Goal: Transaction & Acquisition: Purchase product/service

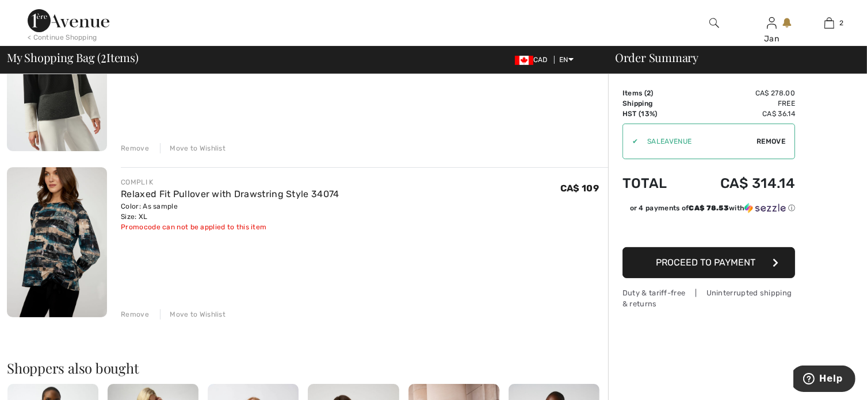
scroll to position [173, 0]
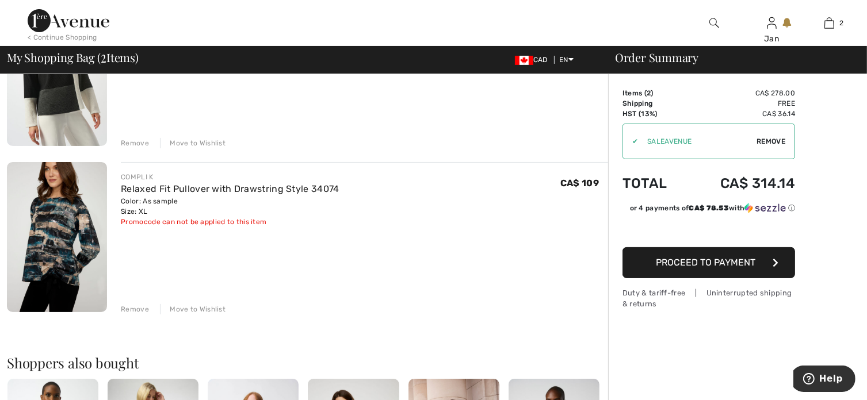
click at [43, 241] on img at bounding box center [57, 237] width 100 height 150
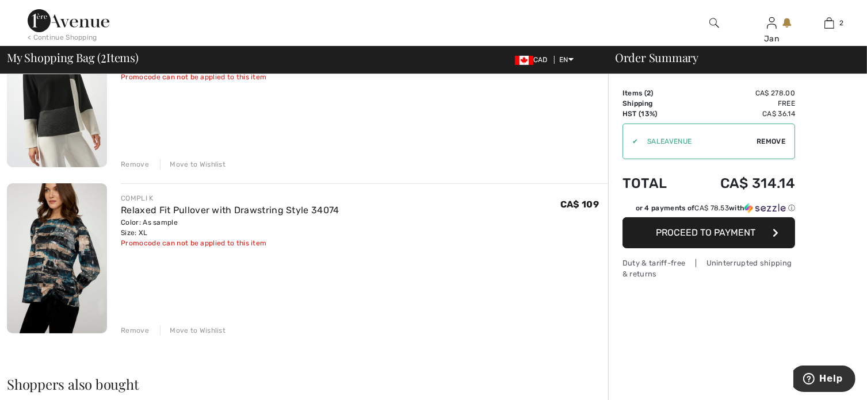
scroll to position [173, 0]
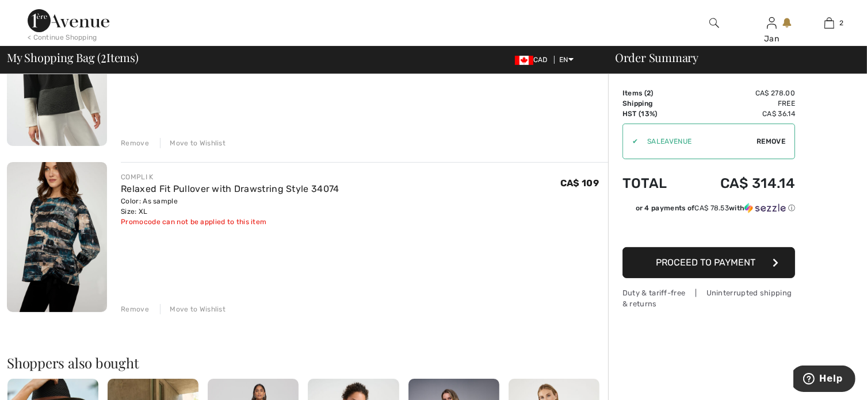
click at [132, 307] on div "Remove" at bounding box center [135, 309] width 28 height 10
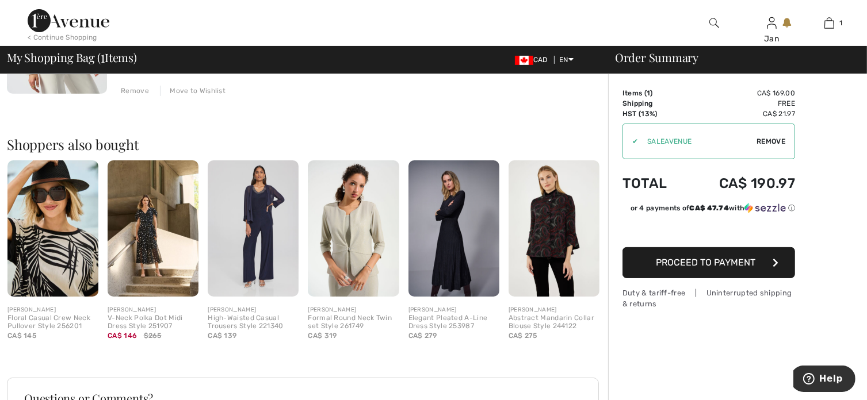
scroll to position [220, 0]
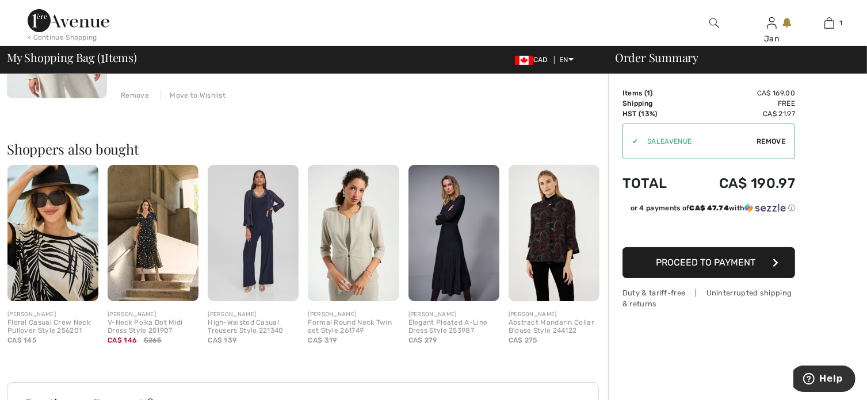
click at [457, 254] on img at bounding box center [453, 233] width 91 height 136
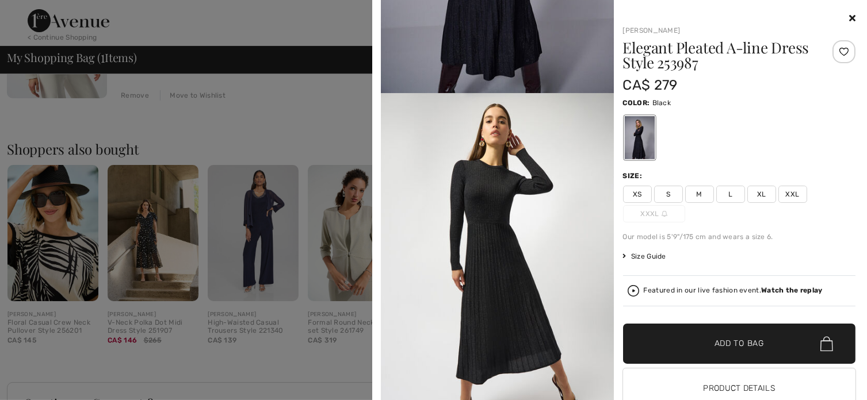
scroll to position [0, 0]
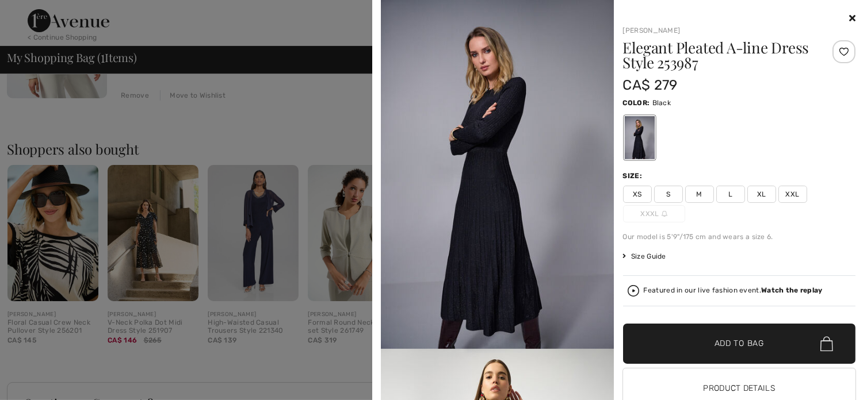
click at [849, 13] on icon at bounding box center [852, 17] width 6 height 9
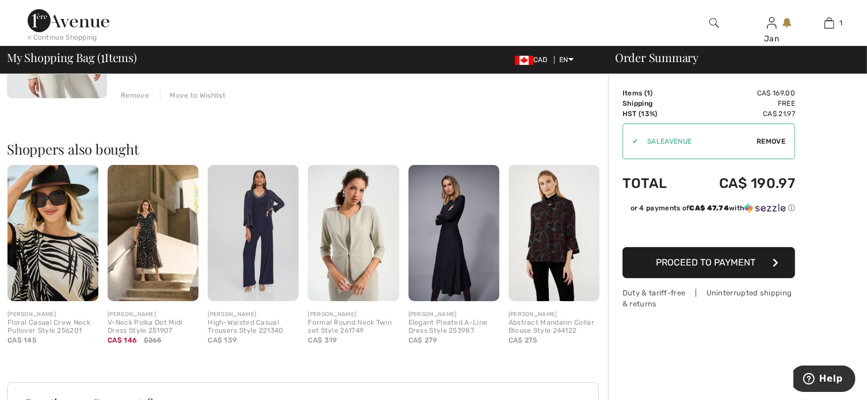
click at [65, 37] on div "< Continue Shopping" at bounding box center [63, 37] width 70 height 10
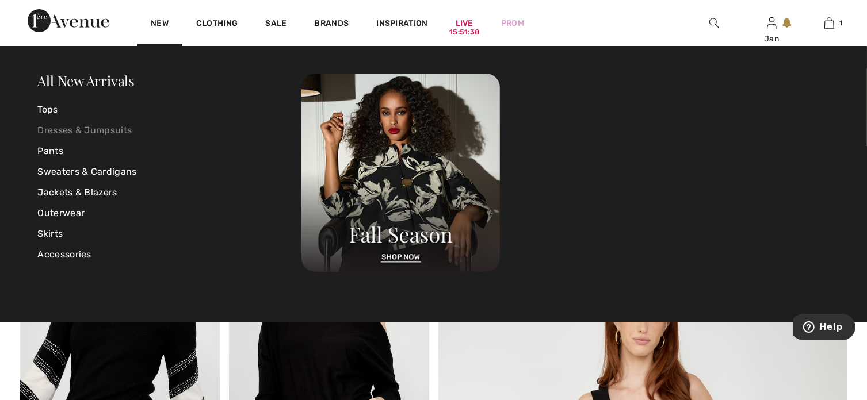
click at [101, 125] on link "Dresses & Jumpsuits" at bounding box center [170, 130] width 264 height 21
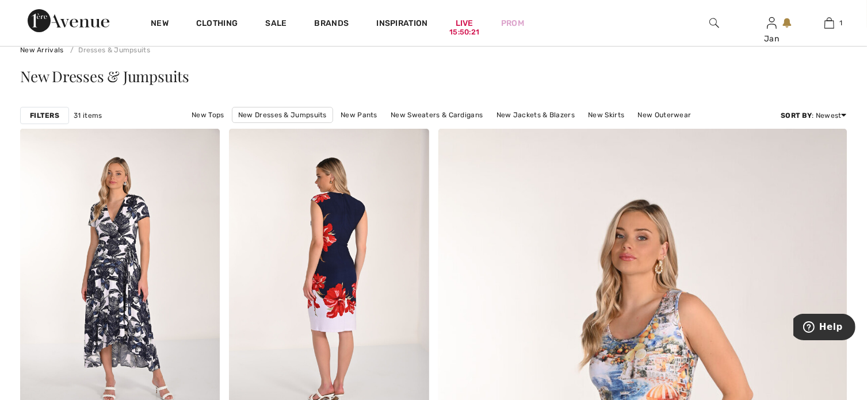
scroll to position [173, 0]
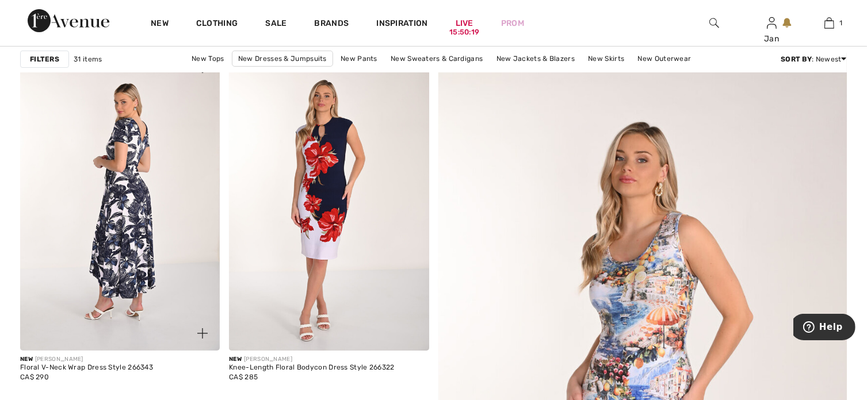
click at [135, 197] on img at bounding box center [120, 201] width 200 height 300
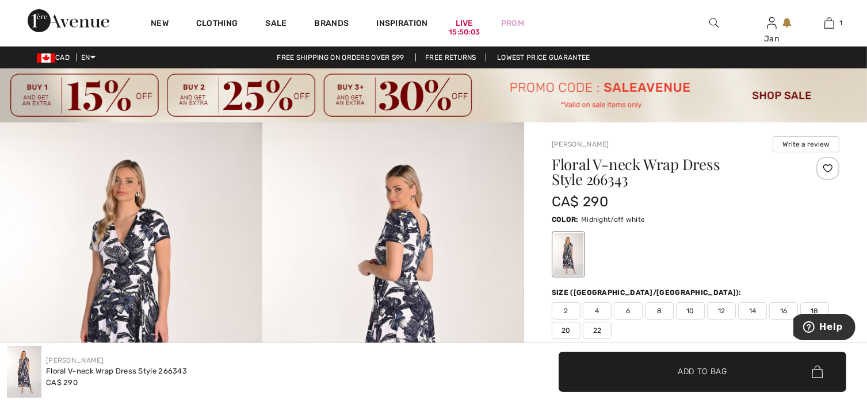
click at [117, 97] on img at bounding box center [433, 95] width 867 height 54
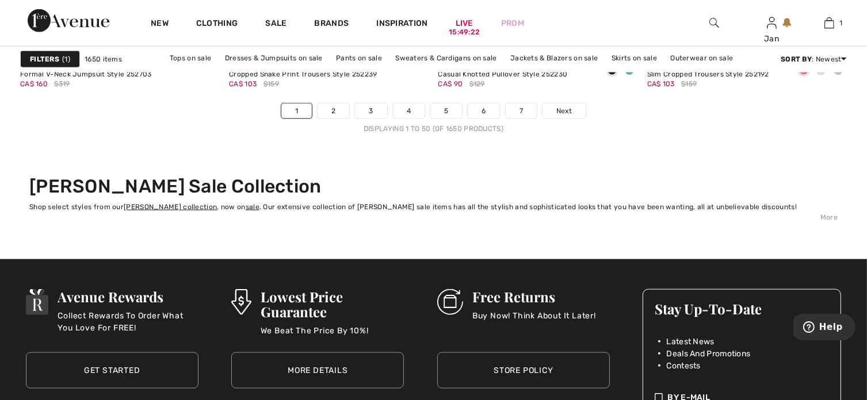
scroll to position [5523, 0]
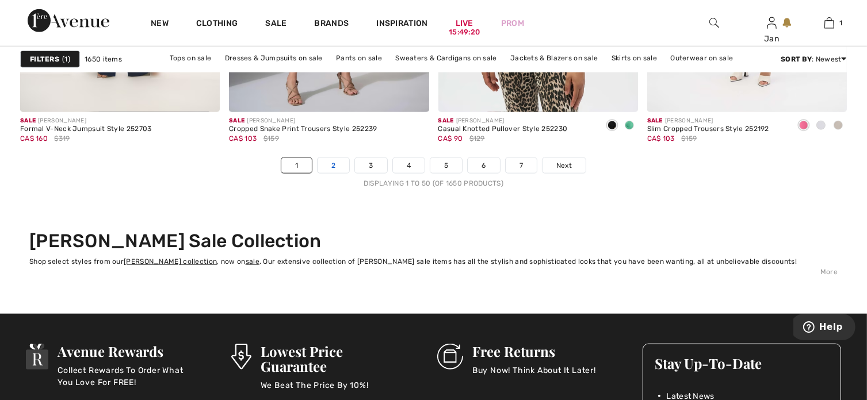
click at [334, 166] on link "2" at bounding box center [334, 165] width 32 height 15
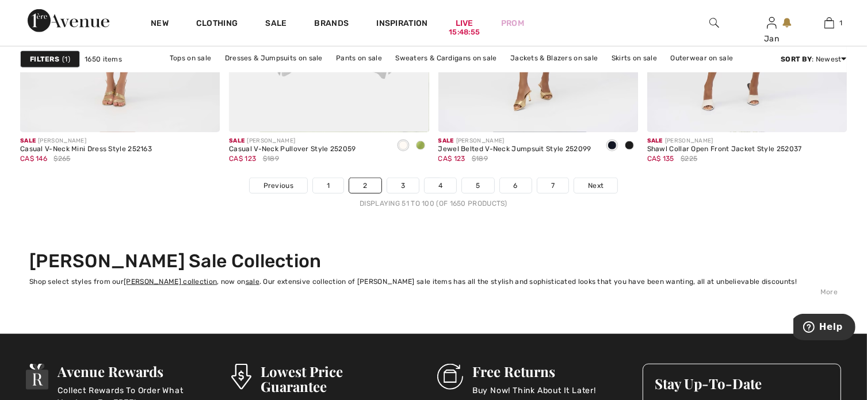
scroll to position [5523, 0]
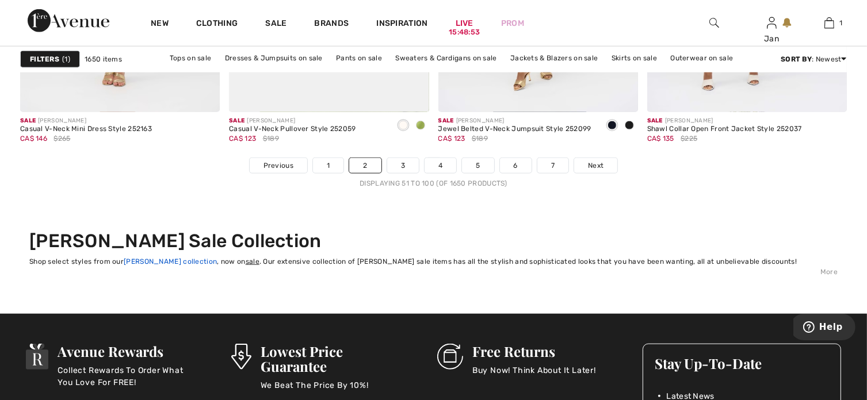
click at [188, 262] on link "Joseph Ribkoff collection" at bounding box center [170, 262] width 93 height 8
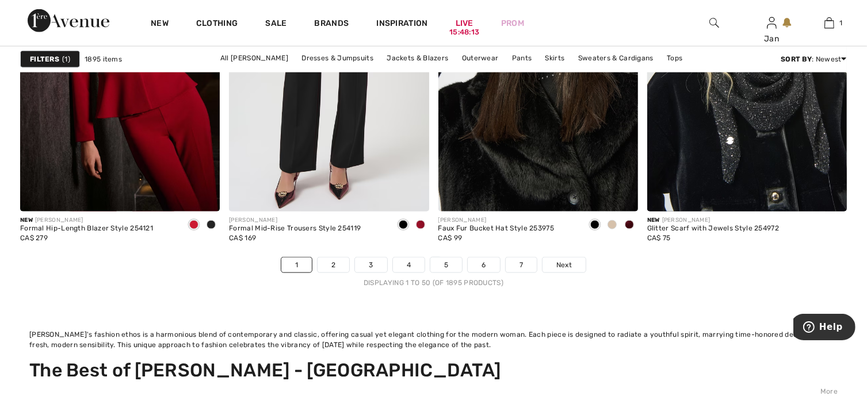
scroll to position [5753, 0]
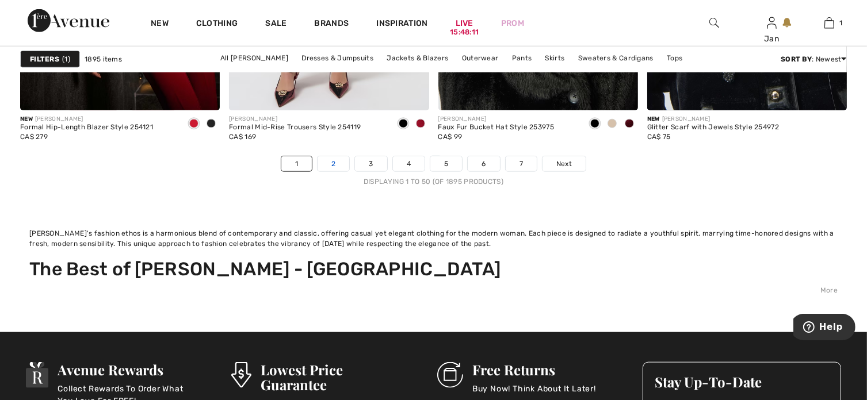
click at [330, 165] on link "2" at bounding box center [334, 163] width 32 height 15
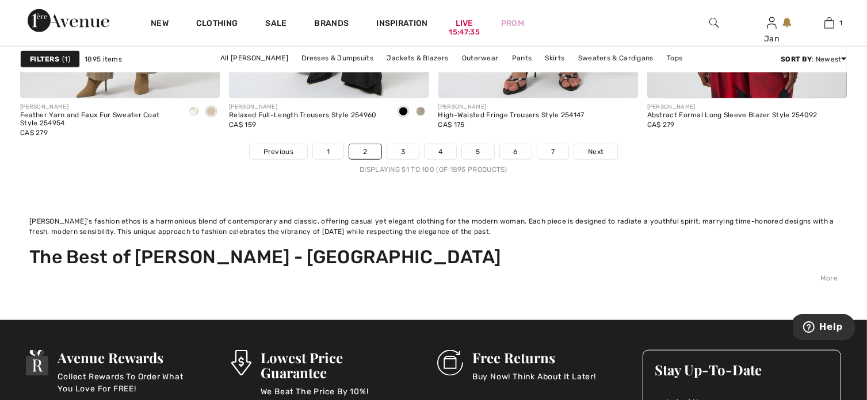
scroll to position [5810, 0]
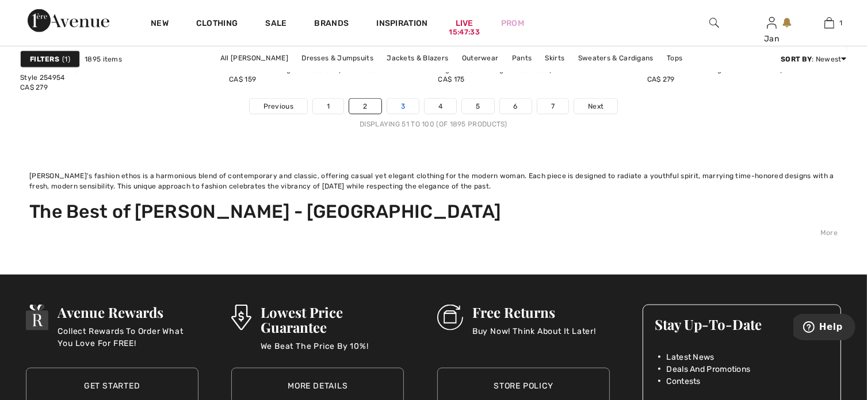
click at [407, 103] on link "3" at bounding box center [403, 106] width 32 height 15
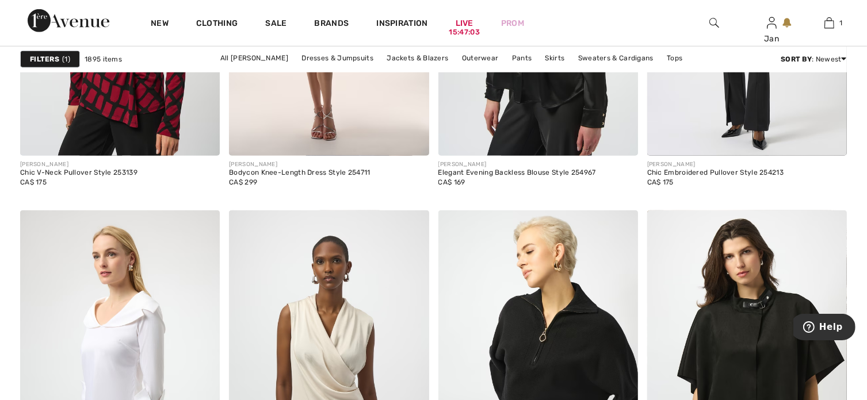
scroll to position [5523, 0]
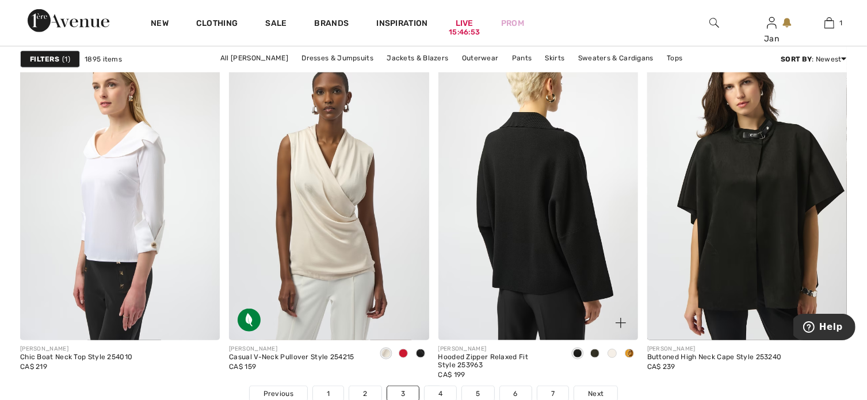
click at [557, 246] on img at bounding box center [538, 191] width 200 height 300
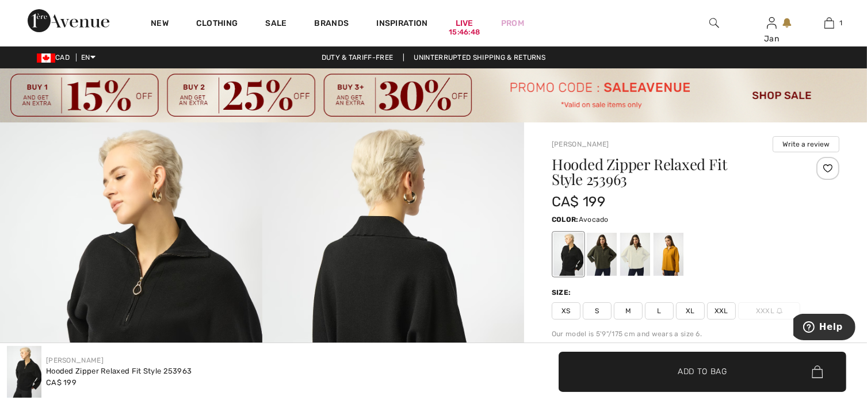
click at [602, 261] on div at bounding box center [602, 254] width 30 height 43
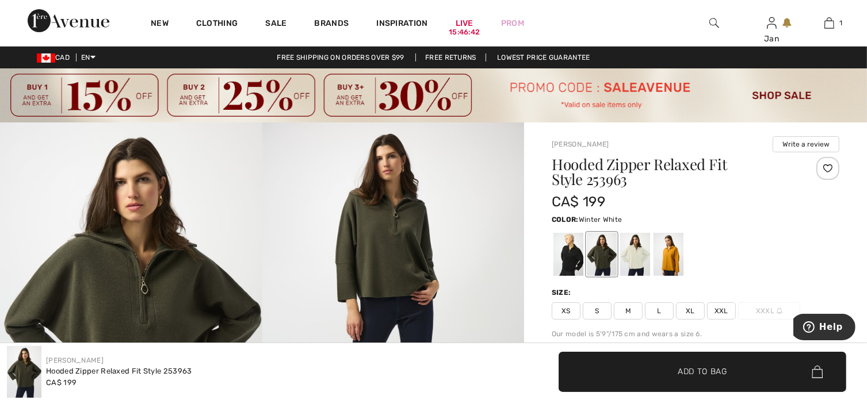
click at [637, 260] on div at bounding box center [635, 254] width 30 height 43
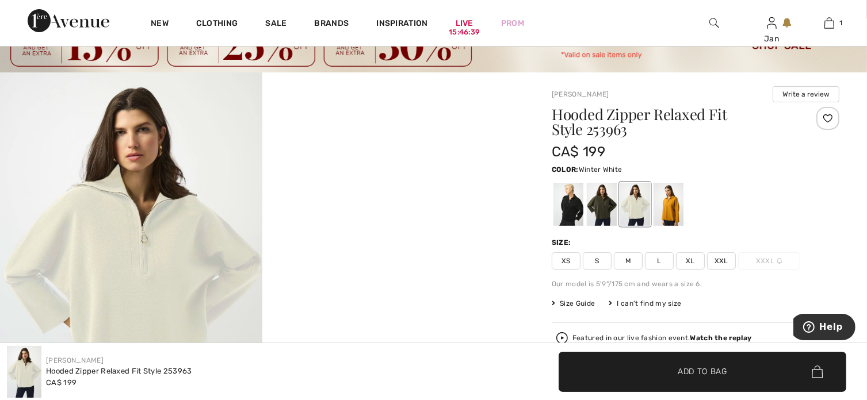
scroll to position [115, 0]
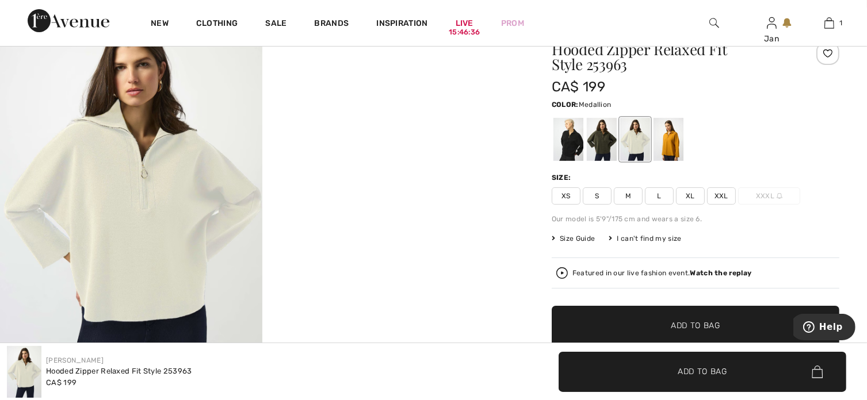
click at [671, 142] on div at bounding box center [669, 139] width 30 height 43
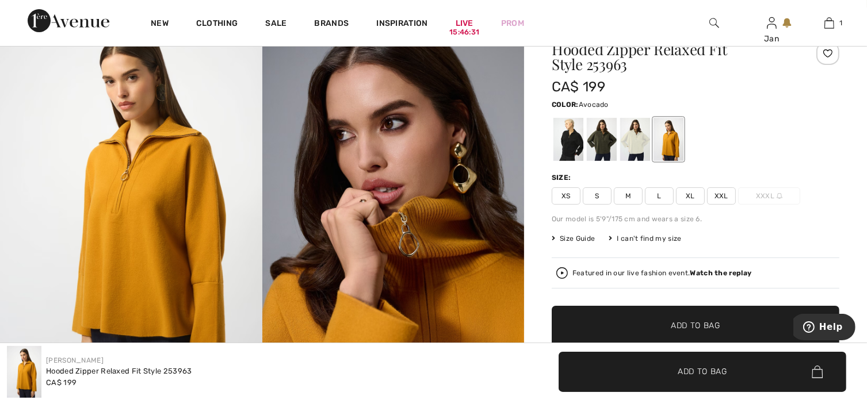
click at [599, 136] on div at bounding box center [602, 139] width 30 height 43
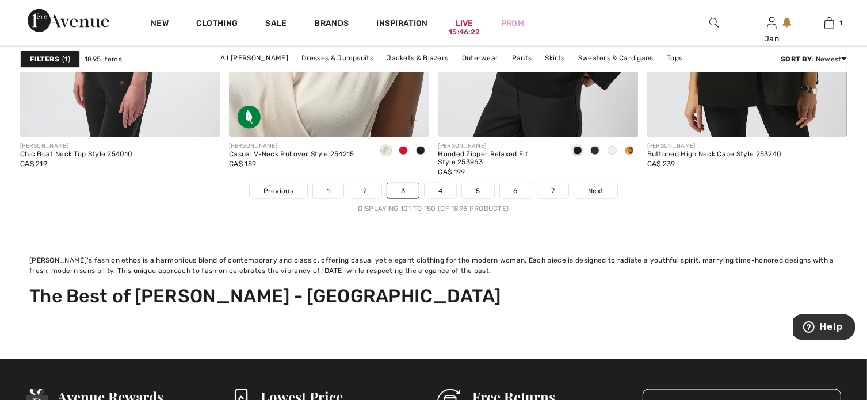
scroll to position [5810, 0]
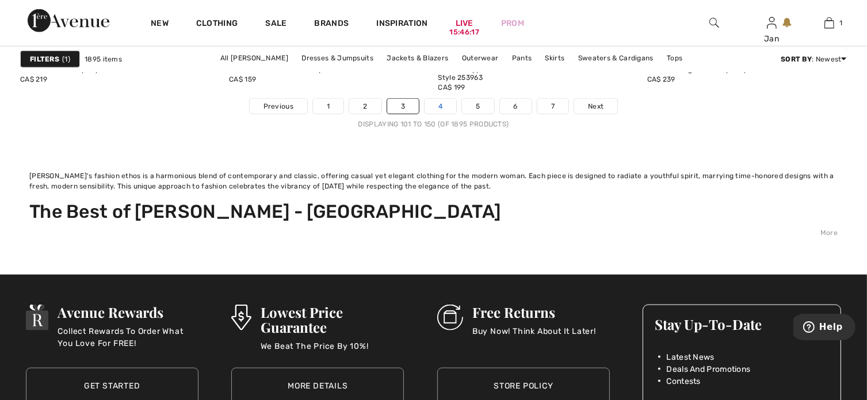
click at [441, 107] on link "4" at bounding box center [441, 106] width 32 height 15
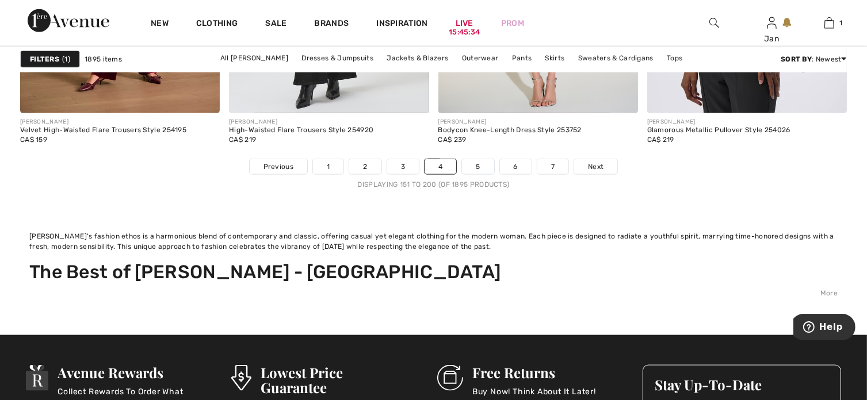
scroll to position [5753, 0]
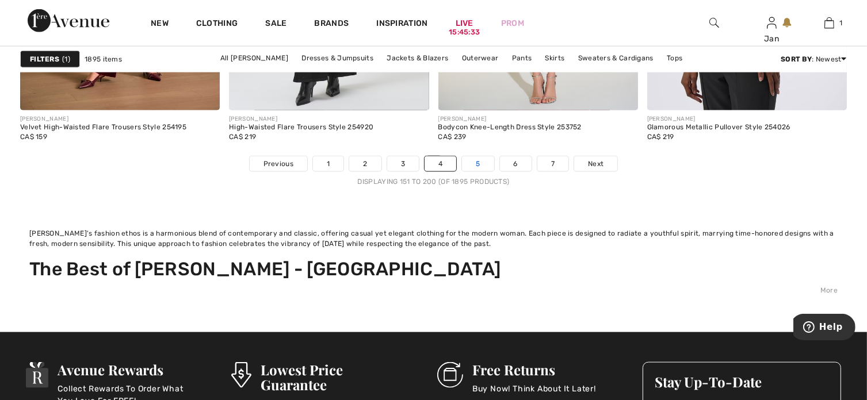
click at [465, 158] on link "5" at bounding box center [478, 163] width 32 height 15
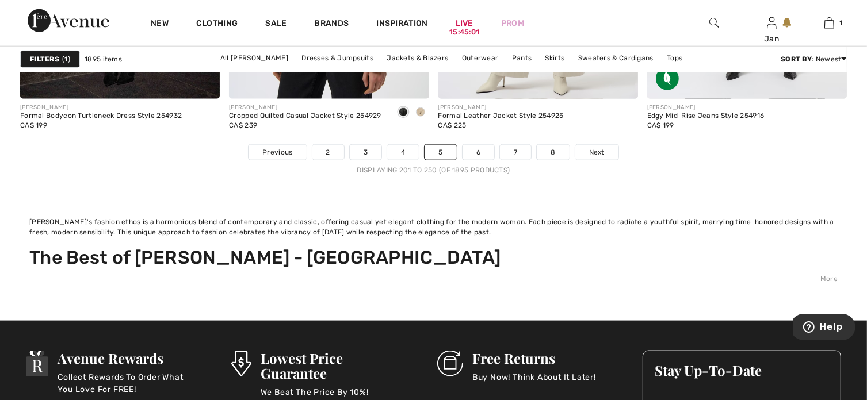
scroll to position [5810, 0]
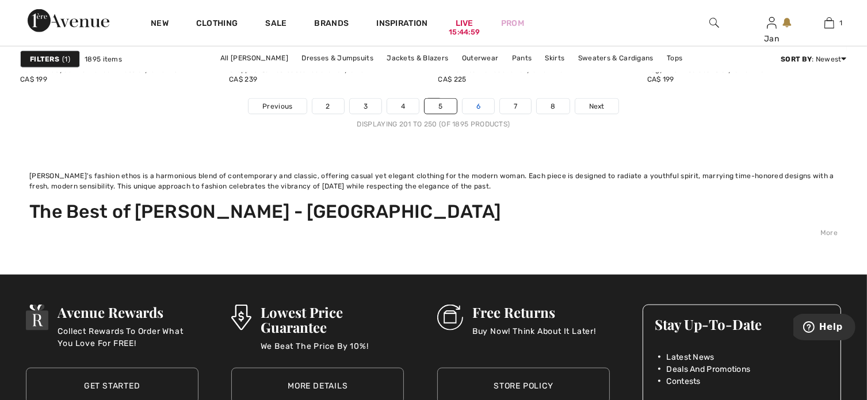
click at [476, 109] on link "6" at bounding box center [479, 106] width 32 height 15
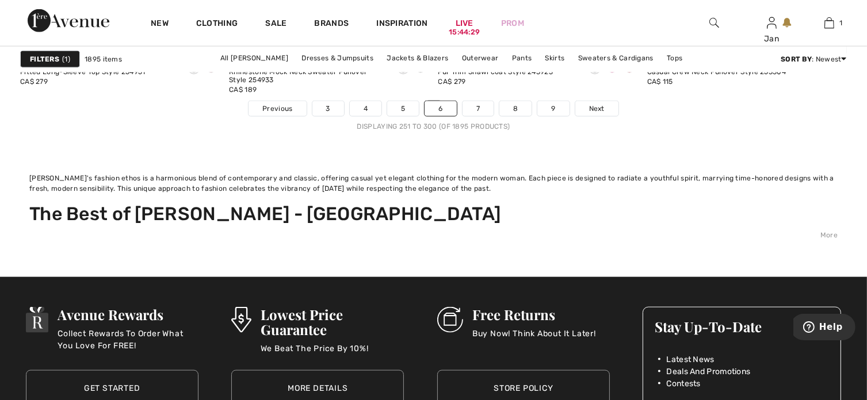
scroll to position [5810, 0]
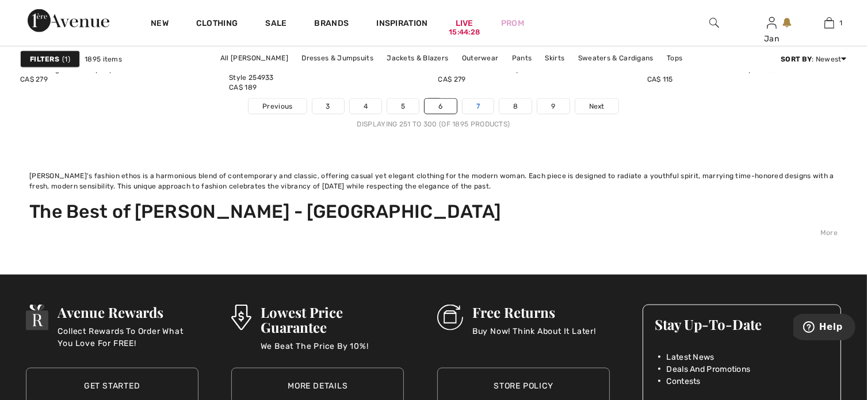
click at [483, 107] on link "7" at bounding box center [478, 106] width 31 height 15
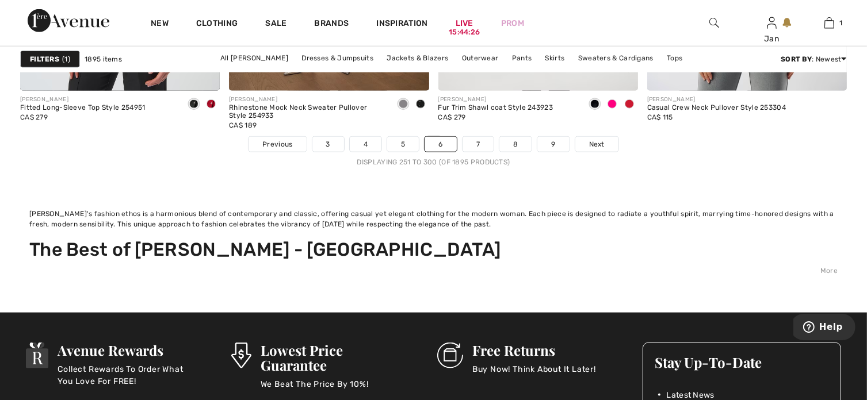
scroll to position [5753, 0]
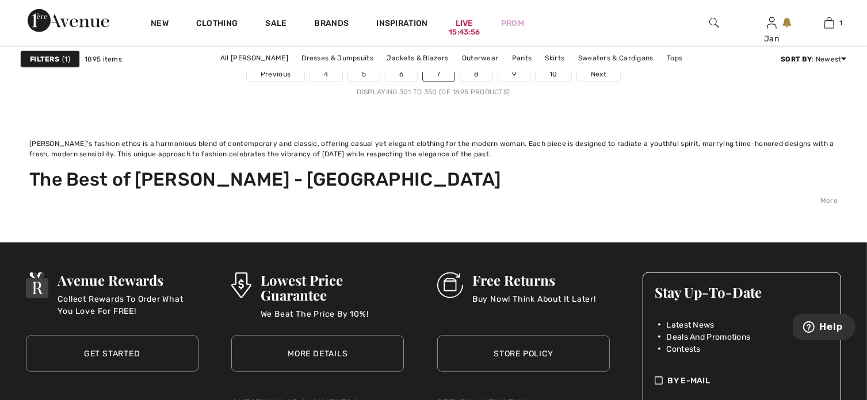
scroll to position [5753, 0]
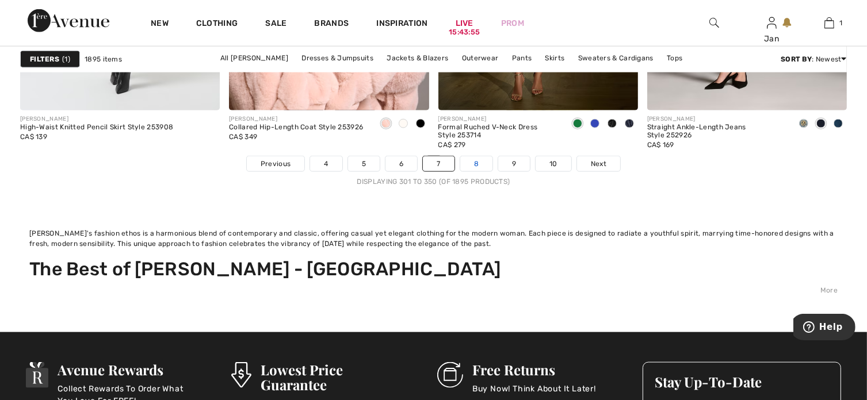
click at [473, 161] on link "8" at bounding box center [476, 163] width 32 height 15
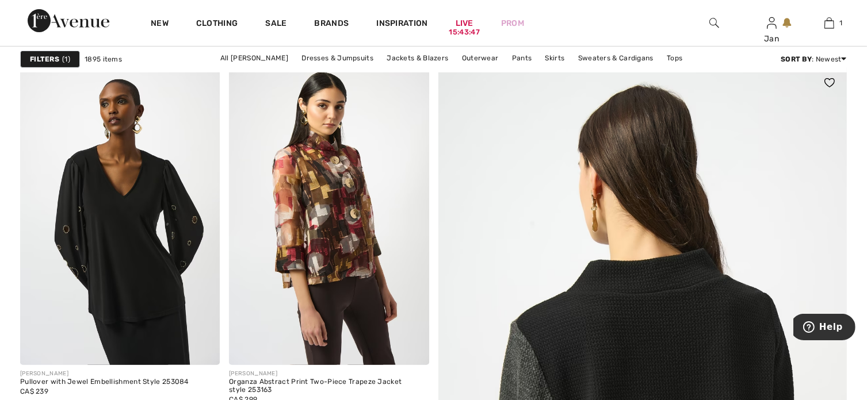
scroll to position [633, 0]
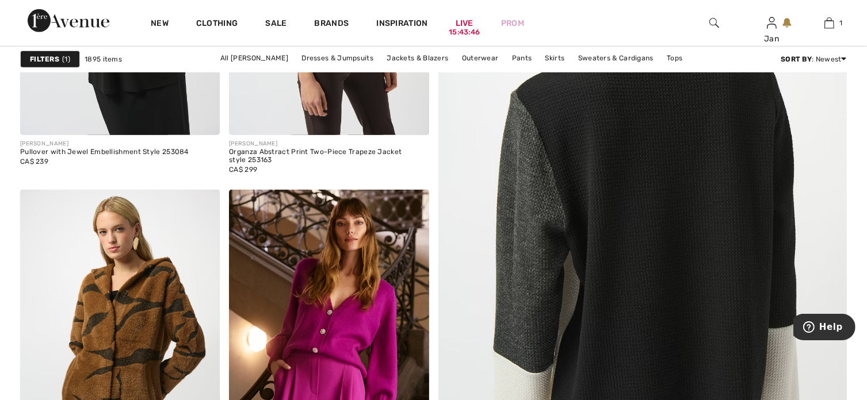
click at [646, 204] on img at bounding box center [642, 203] width 491 height 736
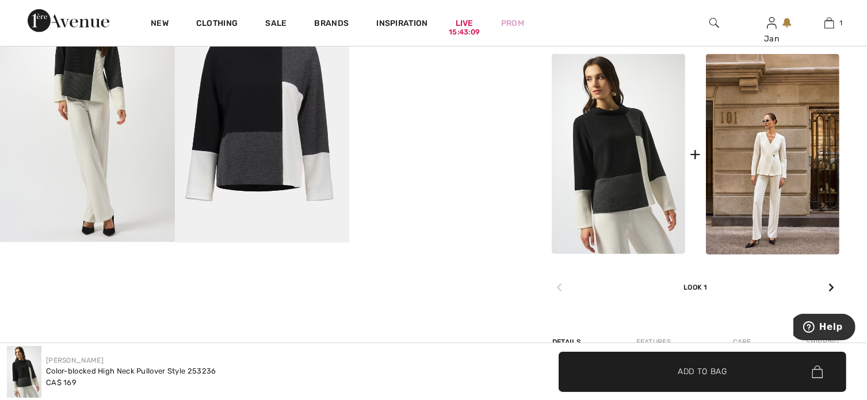
scroll to position [403, 0]
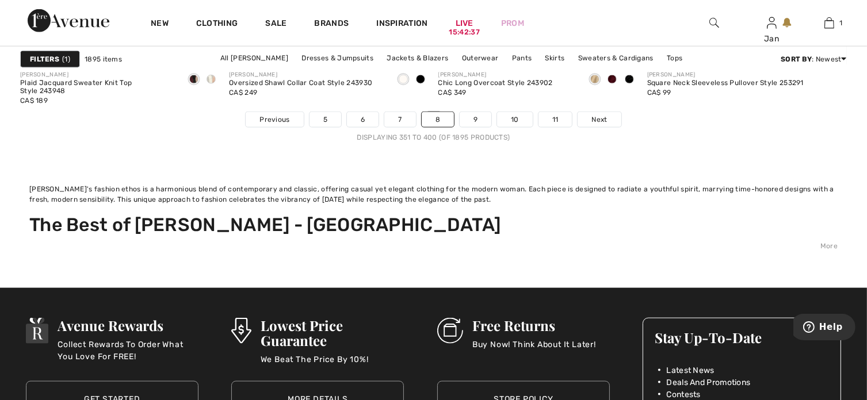
scroll to position [5810, 0]
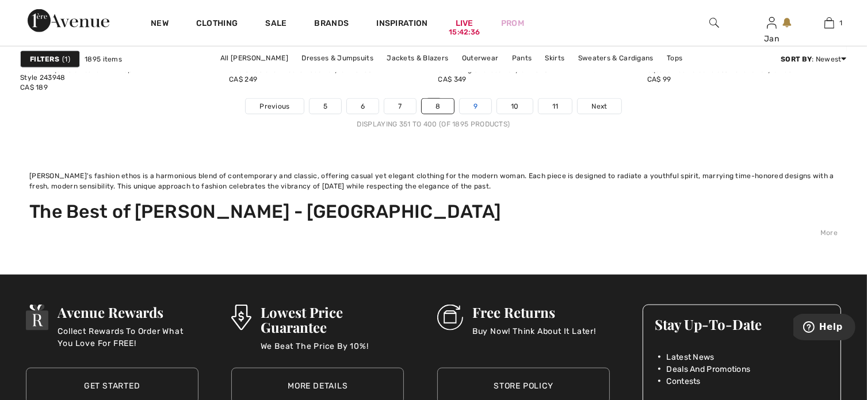
click at [473, 101] on link "9" at bounding box center [476, 106] width 32 height 15
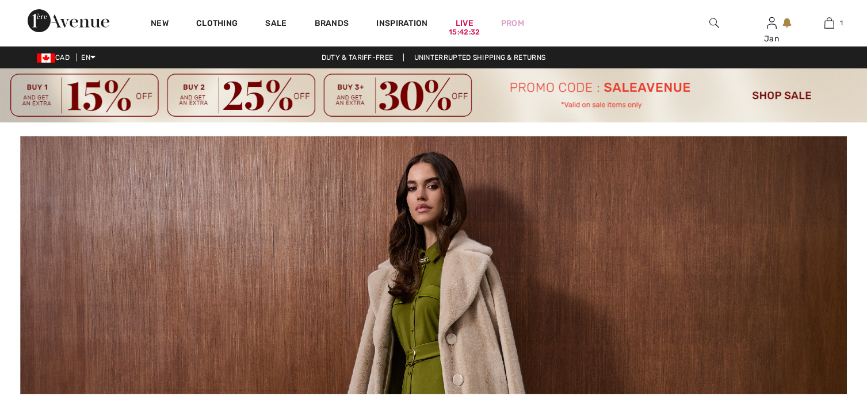
checkbox input "true"
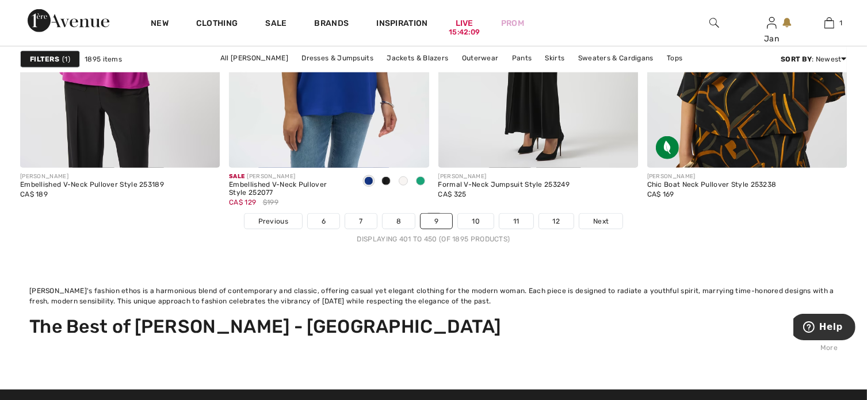
scroll to position [5810, 0]
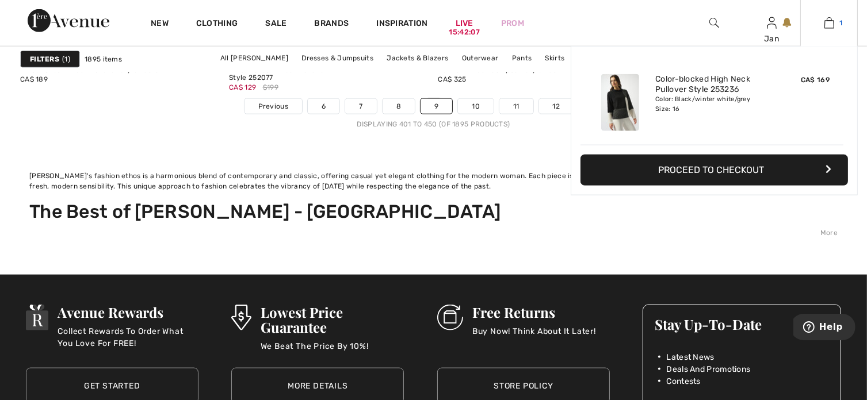
click at [827, 22] on img at bounding box center [829, 23] width 10 height 14
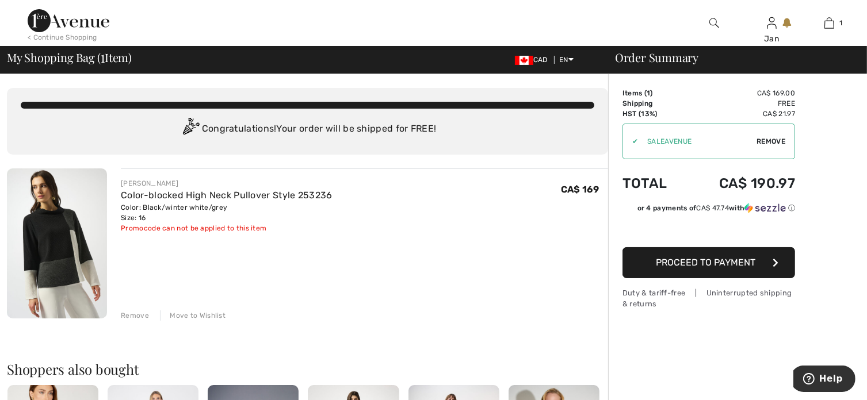
click at [721, 259] on span "Proceed to Payment" at bounding box center [706, 262] width 100 height 11
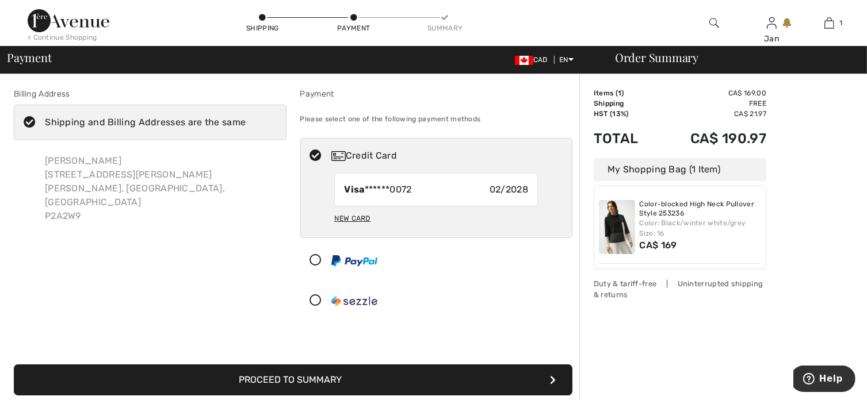
drag, startPoint x: 393, startPoint y: 379, endPoint x: 388, endPoint y: 384, distance: 6.5
click at [388, 384] on button "Proceed to Summary" at bounding box center [293, 380] width 559 height 31
click at [346, 373] on button "Proceed to Summary" at bounding box center [293, 380] width 559 height 31
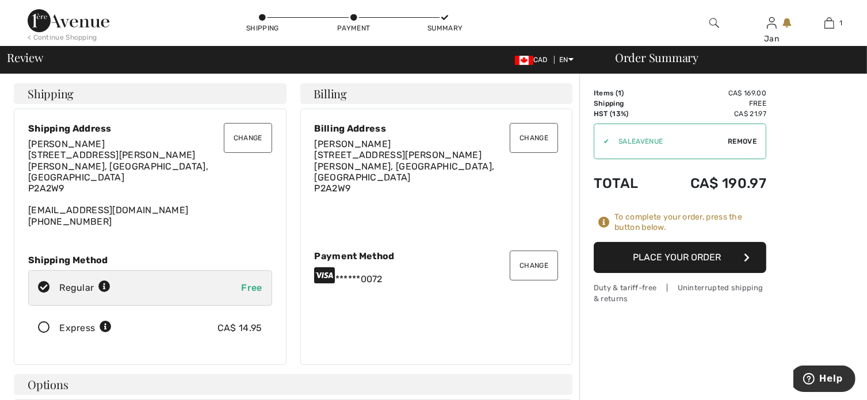
click at [712, 255] on button "Place Your Order" at bounding box center [680, 257] width 173 height 31
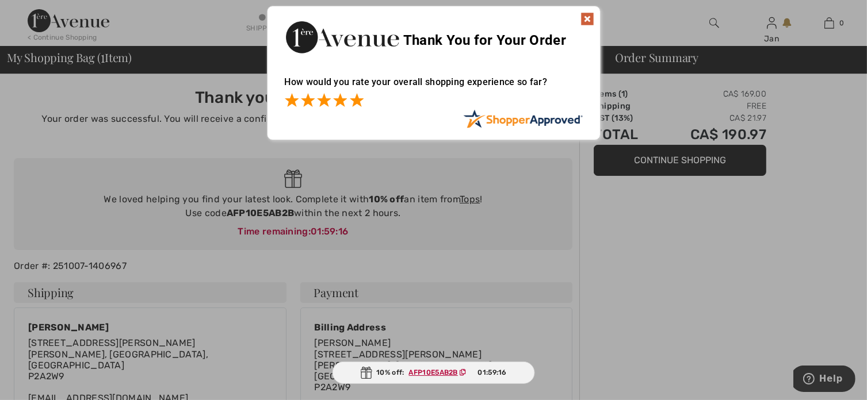
click at [357, 101] on span at bounding box center [357, 100] width 14 height 14
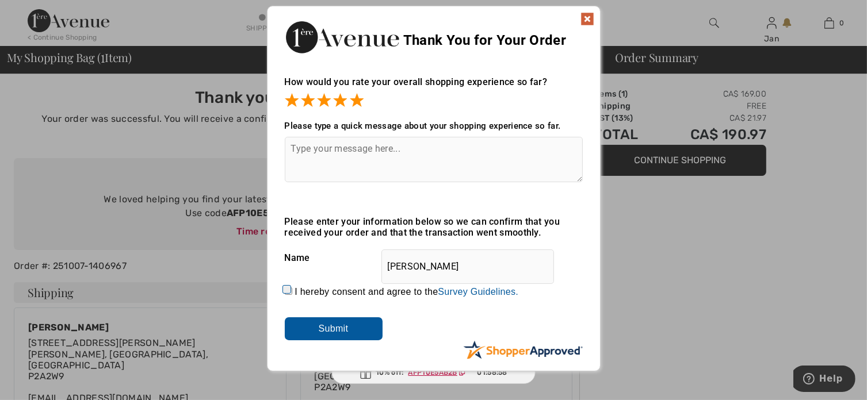
click at [343, 330] on input "Submit" at bounding box center [334, 329] width 98 height 23
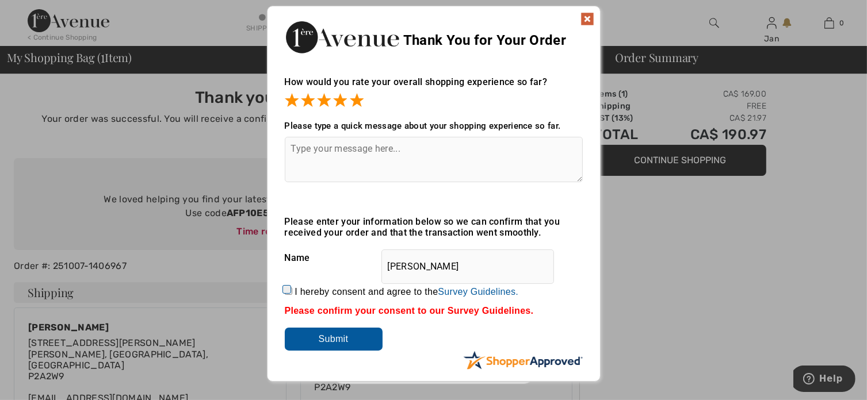
click at [288, 289] on input "I hereby consent and agree to the By submitting a review, you grant permission …" at bounding box center [288, 291] width 7 height 7
checkbox input "true"
click at [310, 336] on input "Submit" at bounding box center [334, 339] width 98 height 23
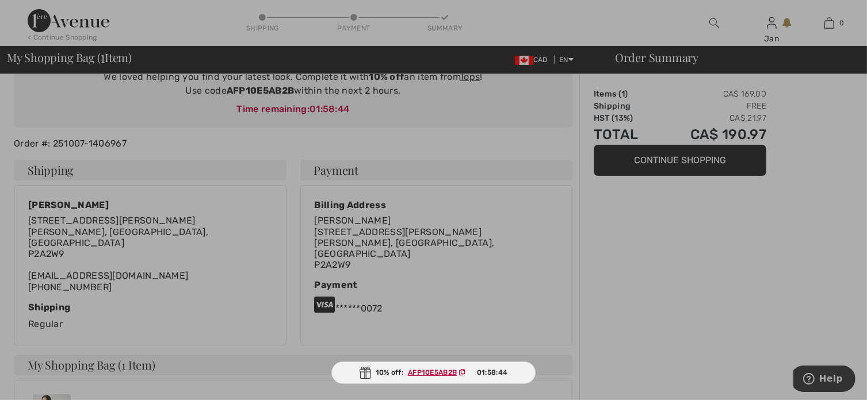
scroll to position [288, 0]
